Goal: Information Seeking & Learning: Learn about a topic

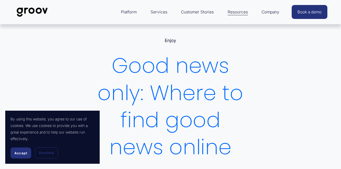
click at [23, 151] on span "Accept" at bounding box center [20, 153] width 13 height 4
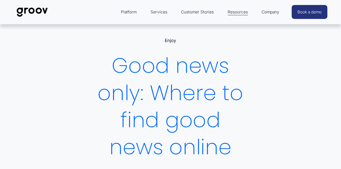
click at [161, 12] on link "Services" at bounding box center [159, 12] width 22 height 13
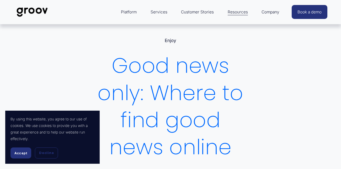
click at [22, 150] on button "Accept" at bounding box center [20, 152] width 21 height 11
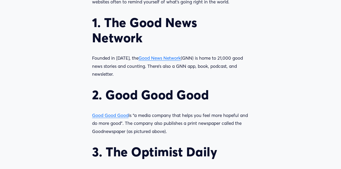
scroll to position [468, 0]
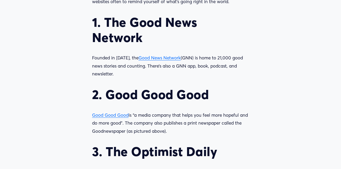
click at [169, 58] on span "Good News Network" at bounding box center [159, 58] width 42 height 6
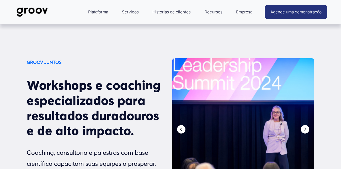
click at [128, 37] on div "GROOV JUNTOS Workshops e coaching especializados para resultados duradouros e d…" at bounding box center [170, 158] width 341 height 268
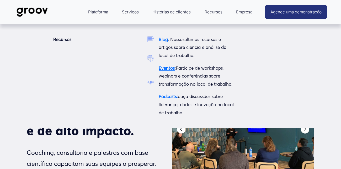
click at [163, 40] on font "Blog" at bounding box center [163, 39] width 9 height 6
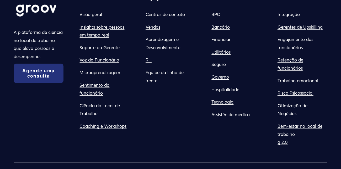
scroll to position [828, 0]
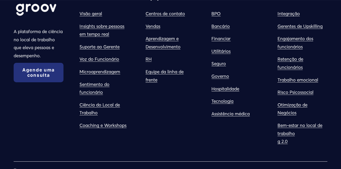
click at [288, 101] on link "Otimização de Negócios" at bounding box center [302, 109] width 50 height 16
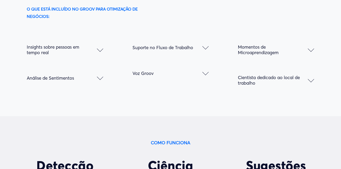
scroll to position [827, 0]
click at [312, 79] on div at bounding box center [311, 79] width 6 height 6
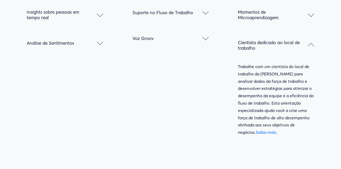
scroll to position [863, 0]
